Goal: Task Accomplishment & Management: Manage account settings

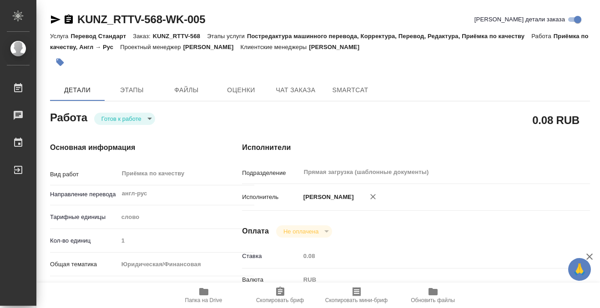
click at [61, 64] on icon "button" at bounding box center [60, 63] width 8 height 8
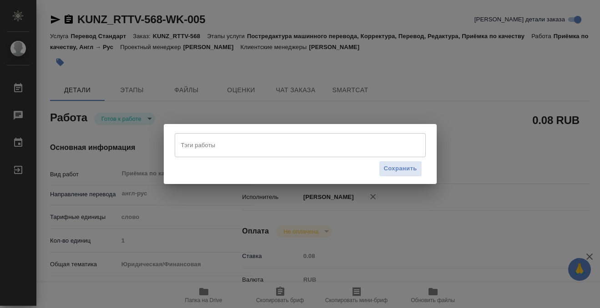
click at [246, 147] on input "Тэги работы" at bounding box center [292, 144] width 226 height 15
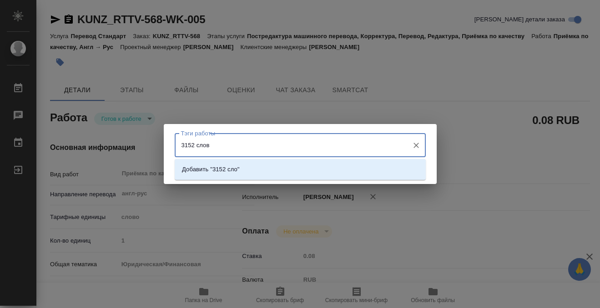
type input "3152 слова"
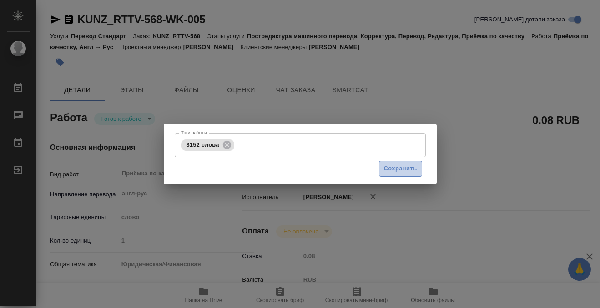
click at [412, 171] on span "Сохранить" at bounding box center [400, 169] width 33 height 10
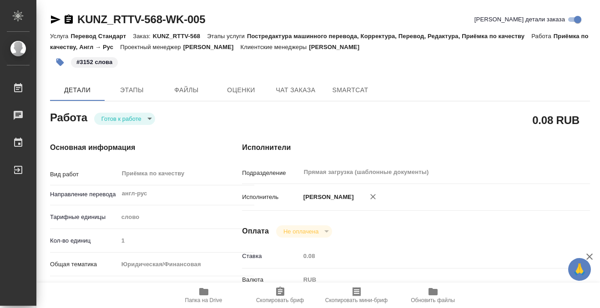
type input "readyForWork"
type input "англ-рус"
type input "5a8b1489cc6b4906c91bfd90"
type input "1"
type input "yr-fn"
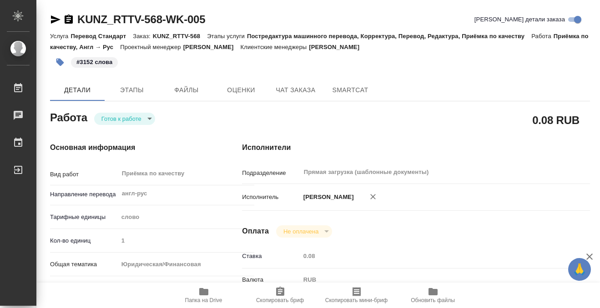
type input "5f647205b73bc97568ca66c0"
type input "08.08.2025 11:11"
type input "20.08.2025 15:00"
type input "Прямая загрузка (шаблонные документы)"
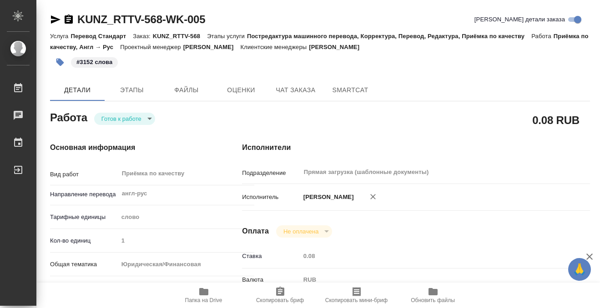
type input "notPayed"
type input "0.08"
type input "RUB"
type input "[PERSON_NAME]"
type input "KUNZ_RTTV-568"
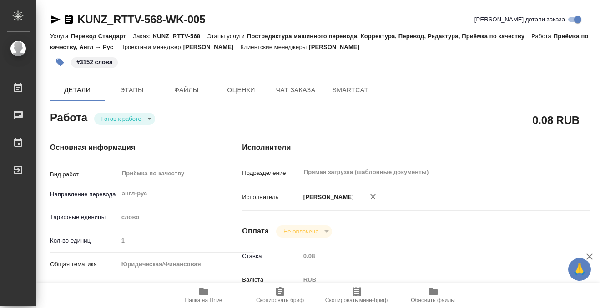
type input "Перевод Стандарт"
type input "Постредактура машинного перевода, Корректура, Перевод, Редактура, Приёмка по ка…"
type input "[PERSON_NAME]"
type input "Малофеева Екатерина, Арсеньева Вера"
type input "/Clients/RT/Orders/KUNZ_RTTV-568"
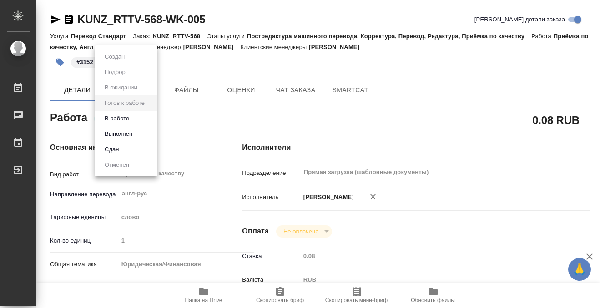
click at [136, 116] on body "🙏 .cls-1 fill:#fff; AWATERA Kobzeva Elizaveta Работы 0 Чаты График Выйти KUNZ_R…" at bounding box center [300, 154] width 600 height 308
click at [135, 133] on li "Выполнен" at bounding box center [126, 133] width 63 height 15
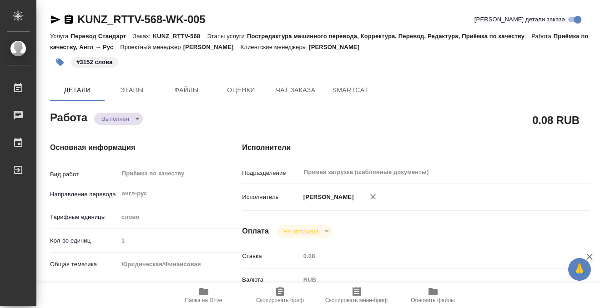
type textarea "x"
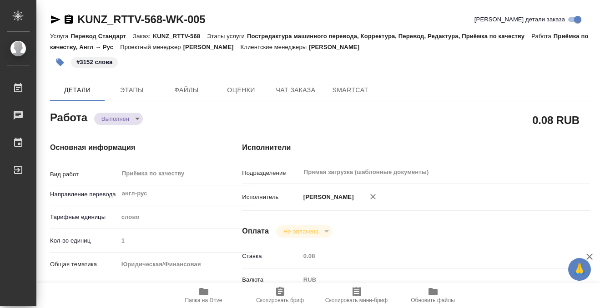
type textarea "x"
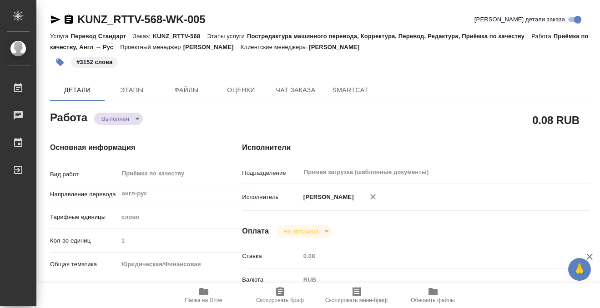
type textarea "x"
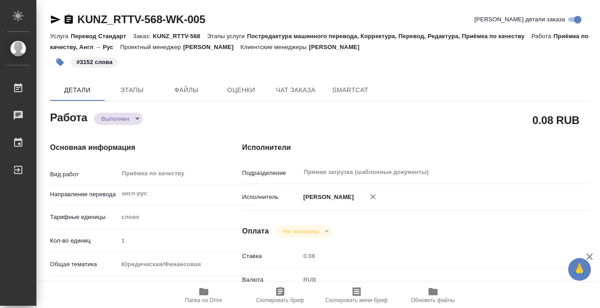
click at [72, 16] on icon "button" at bounding box center [69, 19] width 8 height 9
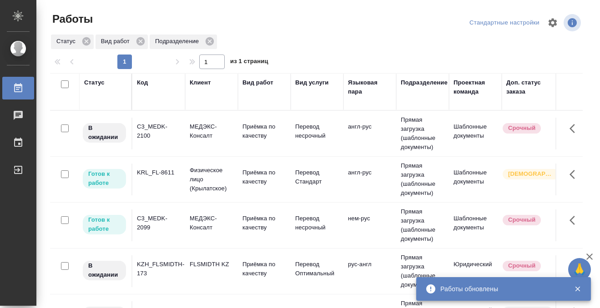
click at [98, 82] on div "Статус" at bounding box center [94, 82] width 20 height 9
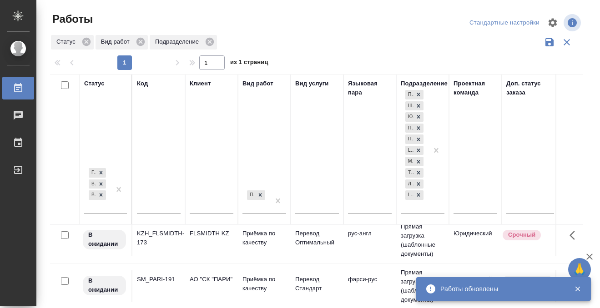
click at [154, 210] on input "text" at bounding box center [159, 207] width 44 height 11
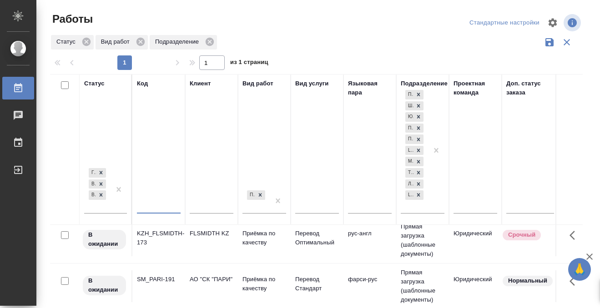
paste input "BEG_FL-6242"
type input "BEG_FL-6242"
click at [111, 209] on div at bounding box center [119, 190] width 16 height 47
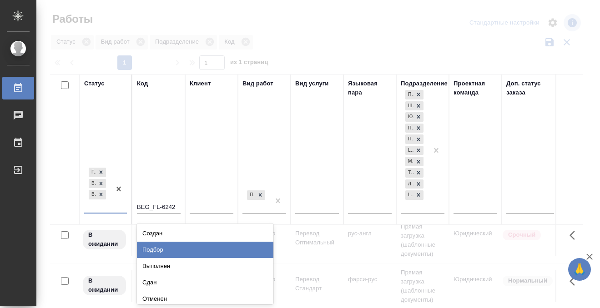
scroll to position [4, 0]
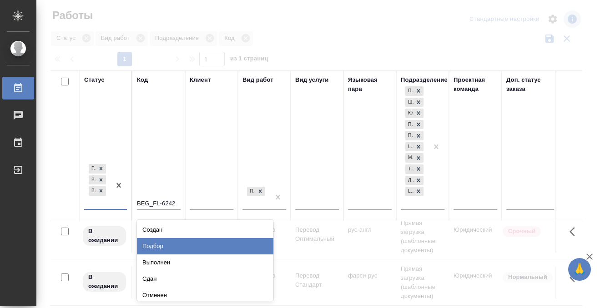
click at [160, 249] on div "Подбор" at bounding box center [205, 246] width 136 height 16
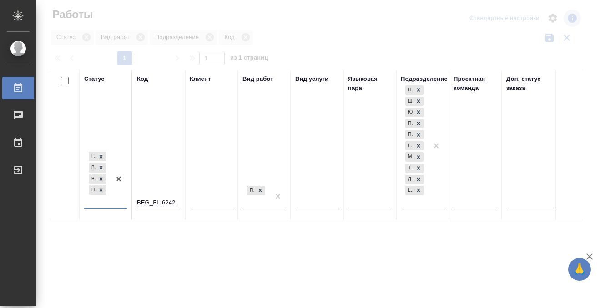
scroll to position [0, 0]
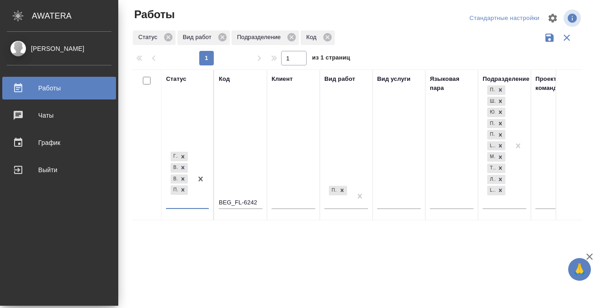
click at [22, 86] on div "Работы" at bounding box center [59, 88] width 105 height 14
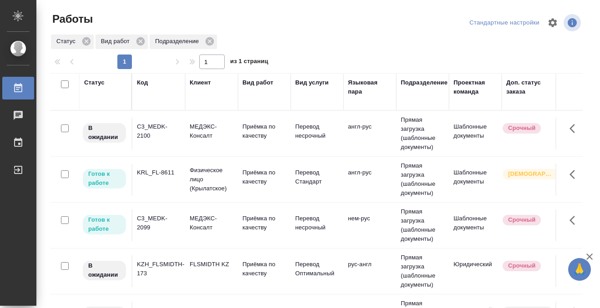
click at [90, 80] on div "Статус" at bounding box center [94, 82] width 20 height 9
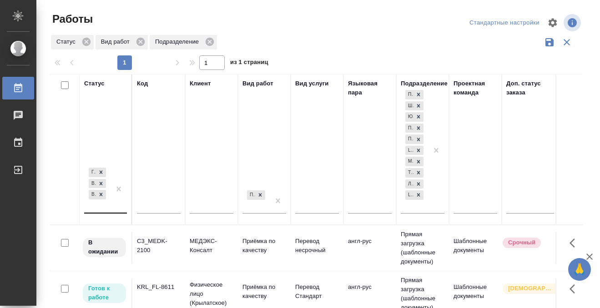
click at [106, 209] on div "Готов к работе В работе В ожидании" at bounding box center [97, 189] width 26 height 47
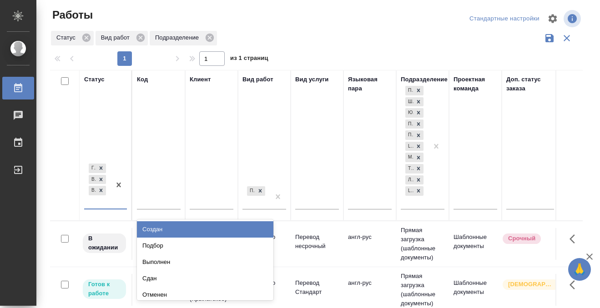
scroll to position [5, 0]
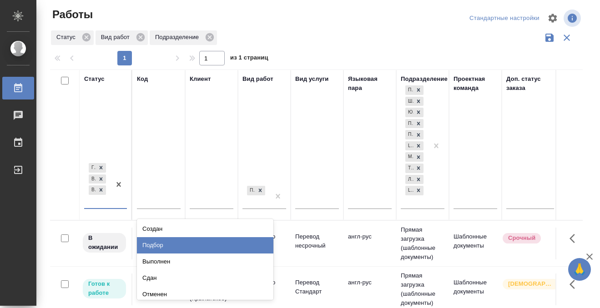
click at [162, 239] on div "Подбор" at bounding box center [205, 245] width 136 height 16
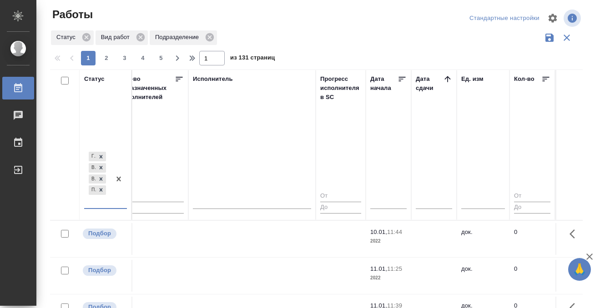
scroll to position [0, 554]
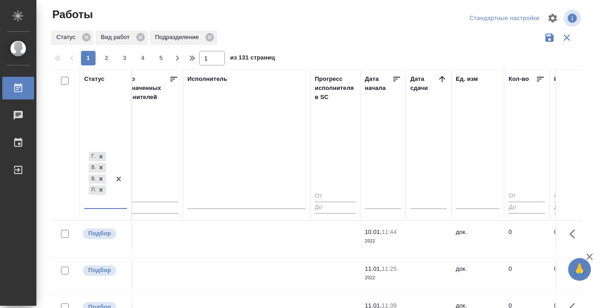
click at [441, 81] on icon at bounding box center [442, 79] width 9 height 9
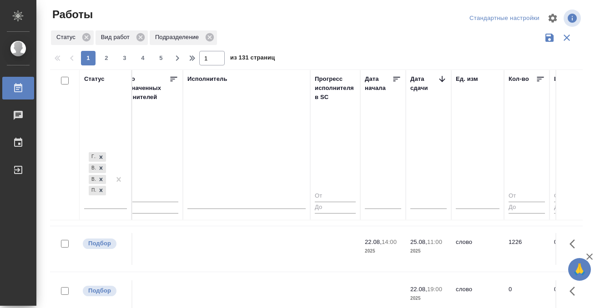
scroll to position [140, 554]
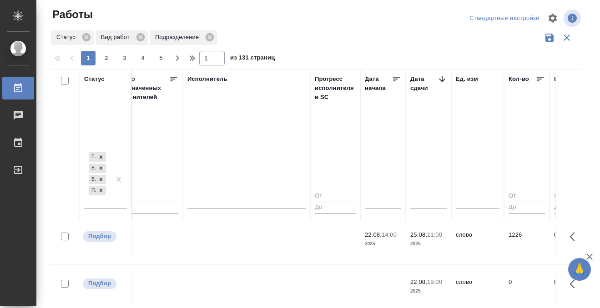
click at [269, 120] on td at bounding box center [246, 104] width 127 height 32
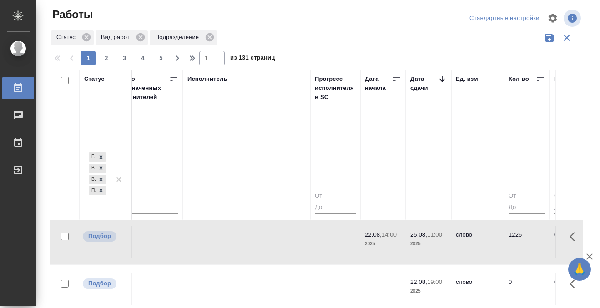
click at [269, 120] on td at bounding box center [246, 104] width 127 height 32
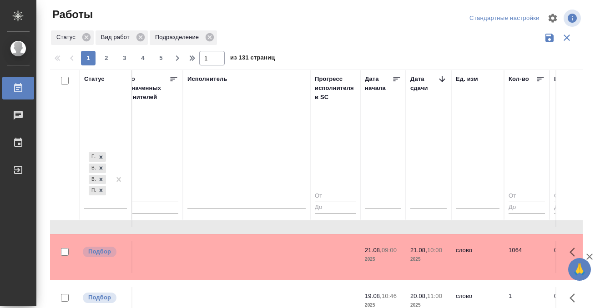
scroll to position [436, 554]
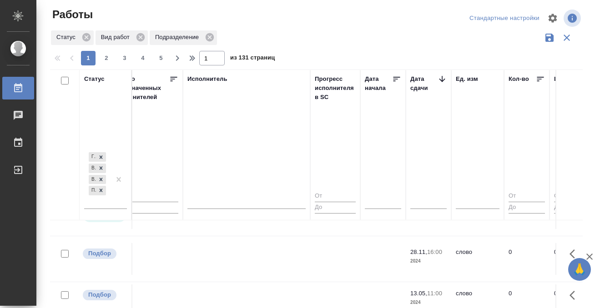
click at [19, 90] on icon at bounding box center [18, 87] width 8 height 9
click at [20, 90] on icon at bounding box center [18, 88] width 11 height 11
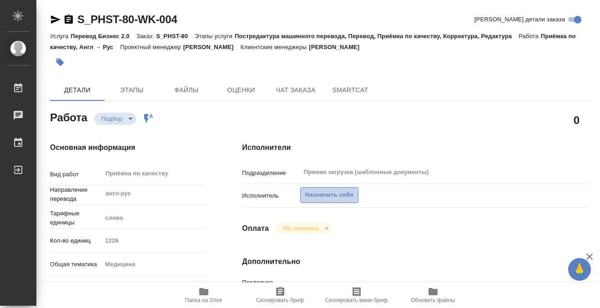
click at [336, 199] on span "Назначить себя" at bounding box center [329, 195] width 48 height 10
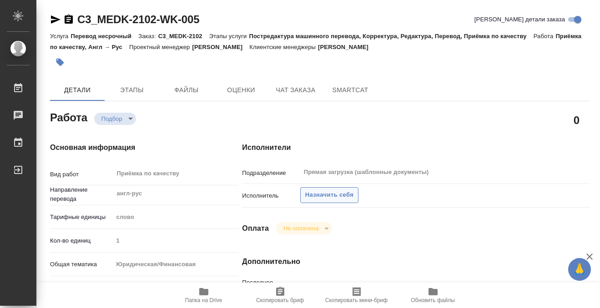
click at [334, 200] on button "Назначить себя" at bounding box center [329, 195] width 58 height 16
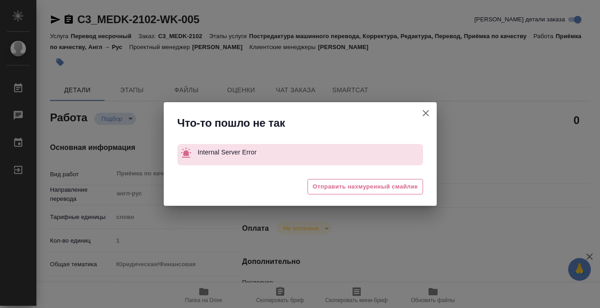
click at [335, 198] on div "😖 Отправить нахмуренный смайлик" at bounding box center [300, 188] width 273 height 36
click at [424, 110] on icon "button" at bounding box center [425, 113] width 11 height 11
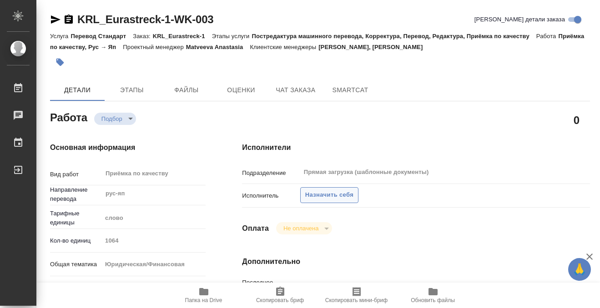
click at [335, 197] on span "Назначить себя" at bounding box center [329, 195] width 48 height 10
